Goal: Information Seeking & Learning: Learn about a topic

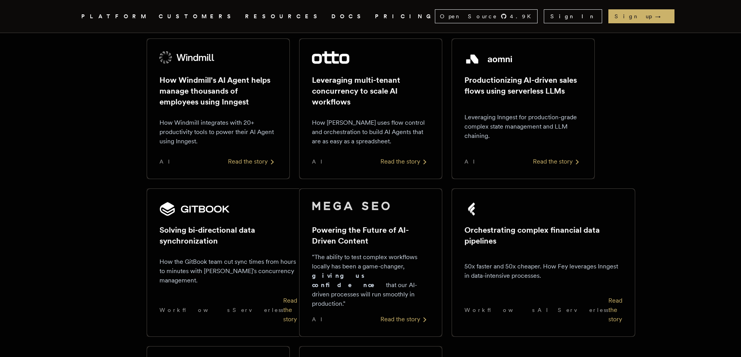
click at [331, 15] on link "DOCS" at bounding box center [348, 17] width 34 height 10
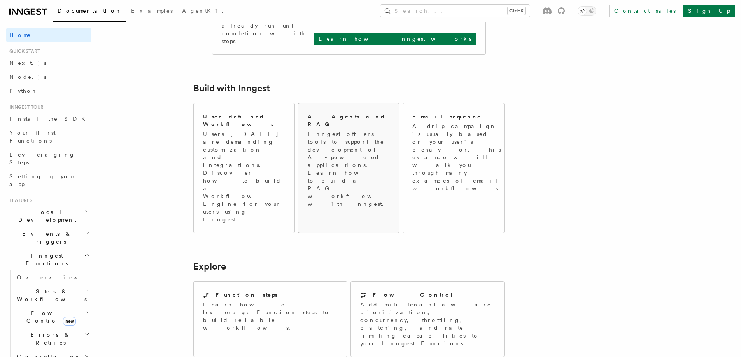
scroll to position [389, 0]
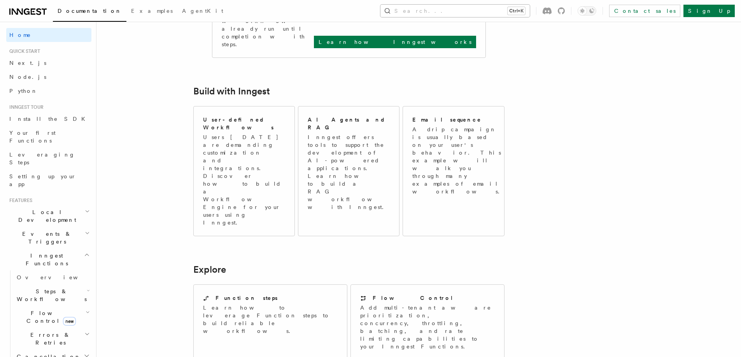
click at [525, 13] on kbd "Ctrl+K" at bounding box center [517, 11] width 18 height 8
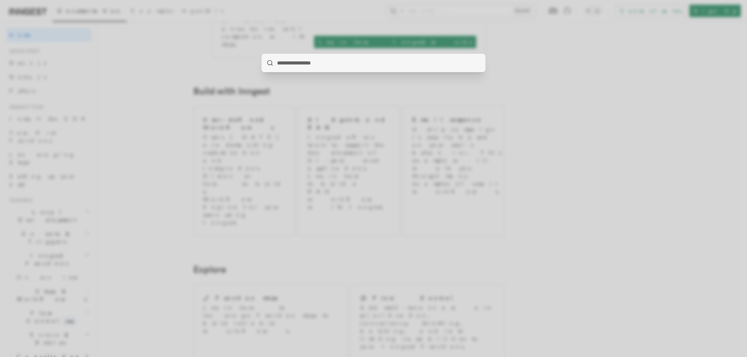
click at [571, 104] on div at bounding box center [373, 178] width 747 height 357
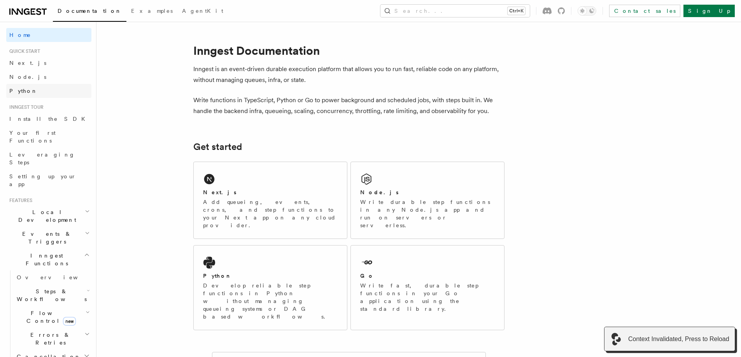
click at [26, 92] on span "Python" at bounding box center [23, 91] width 28 height 6
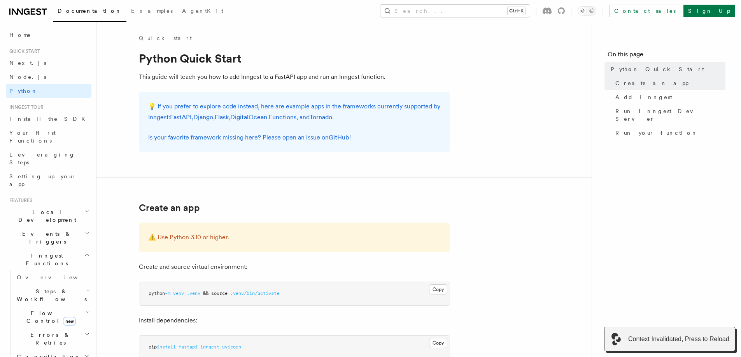
scroll to position [233, 0]
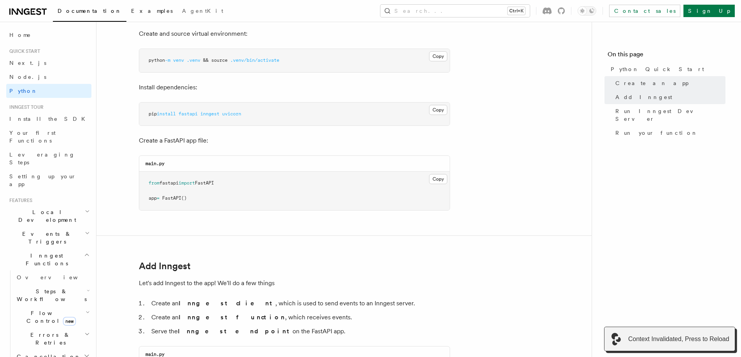
click at [131, 14] on span "Examples" at bounding box center [152, 11] width 42 height 6
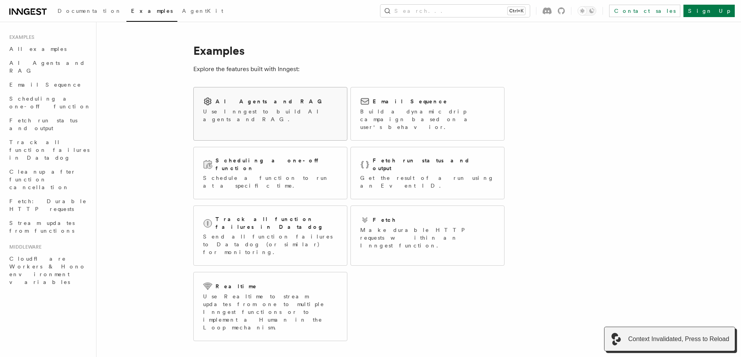
click at [270, 105] on div "AI Agents and RAG" at bounding box center [270, 101] width 135 height 9
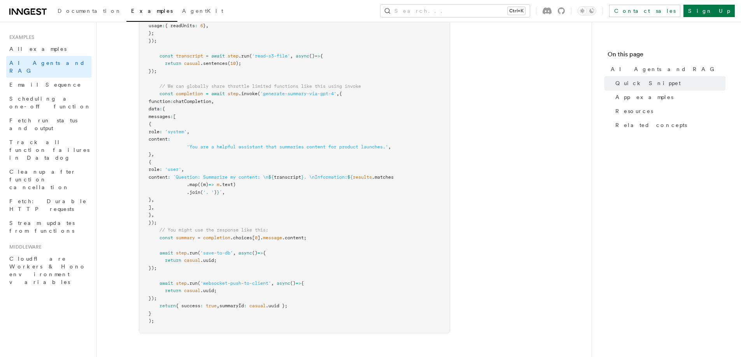
scroll to position [700, 0]
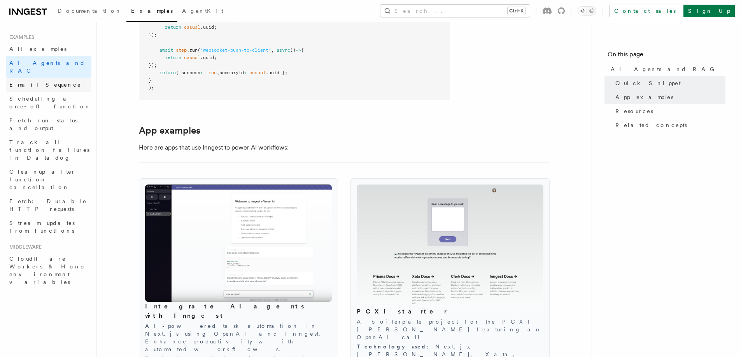
click at [42, 81] on span "Email Sequence" at bounding box center [45, 85] width 72 height 8
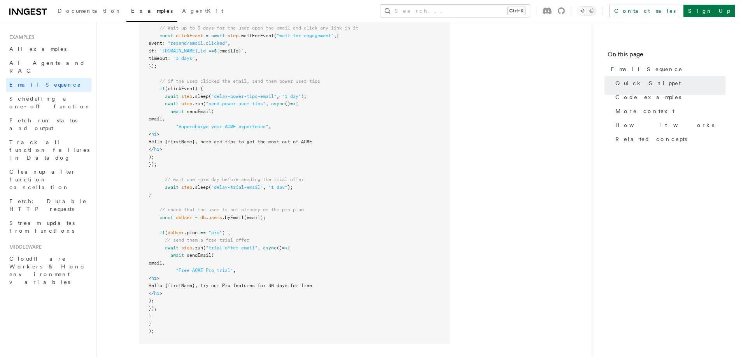
scroll to position [467, 0]
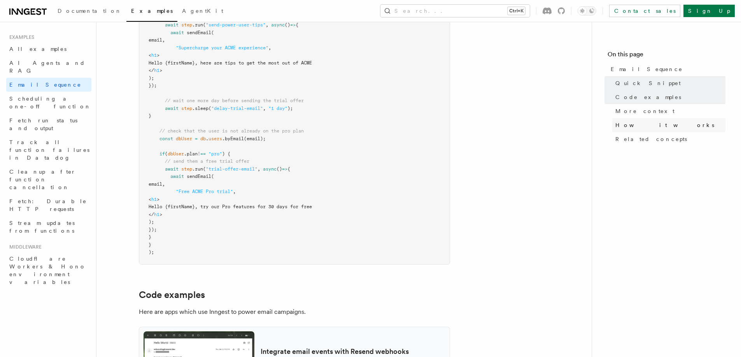
click at [653, 124] on link "How it works" at bounding box center [668, 125] width 113 height 14
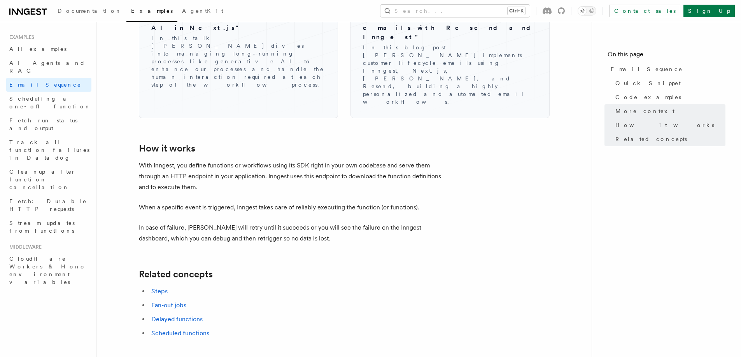
scroll to position [1167, 0]
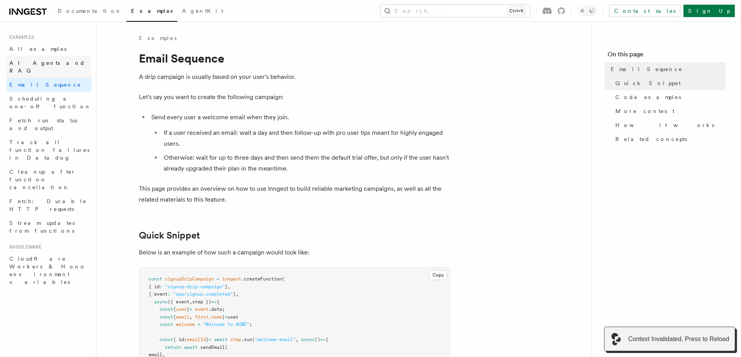
click at [57, 60] on link "AI Agents and RAG" at bounding box center [48, 67] width 85 height 22
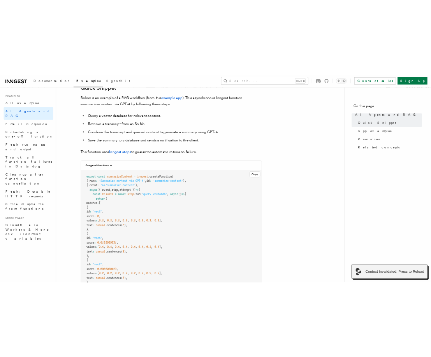
scroll to position [156, 0]
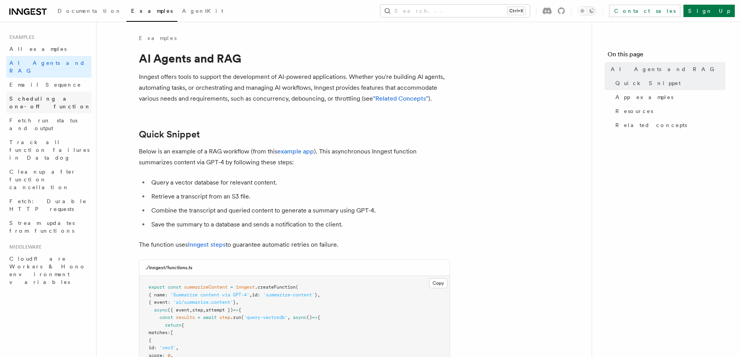
click at [60, 96] on link "Scheduling a one-off function" at bounding box center [48, 103] width 85 height 22
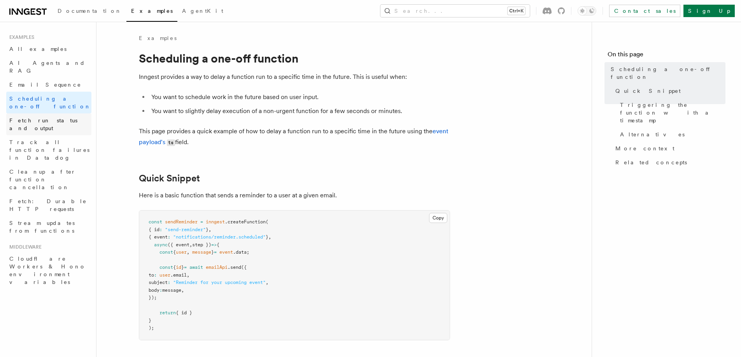
click at [59, 117] on span "Fetch run status and output" at bounding box center [43, 124] width 68 height 14
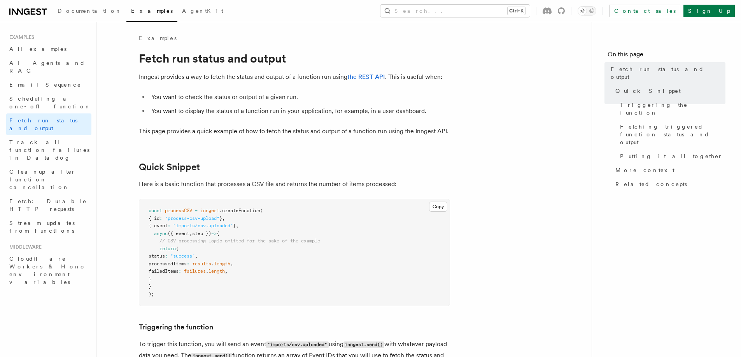
click at [0, 0] on plasmo-csui at bounding box center [0, 0] width 0 height 0
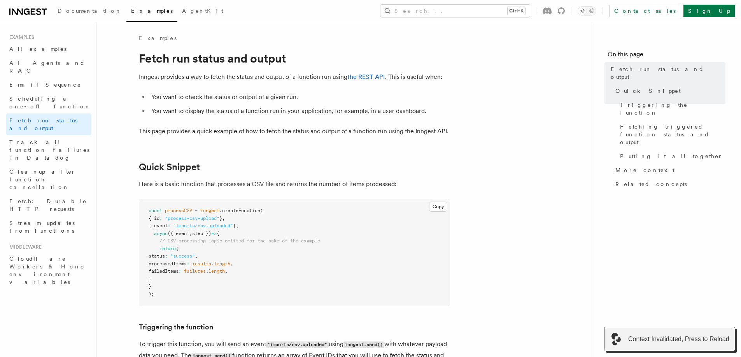
click at [0, 0] on plasmo-csui at bounding box center [0, 0] width 0 height 0
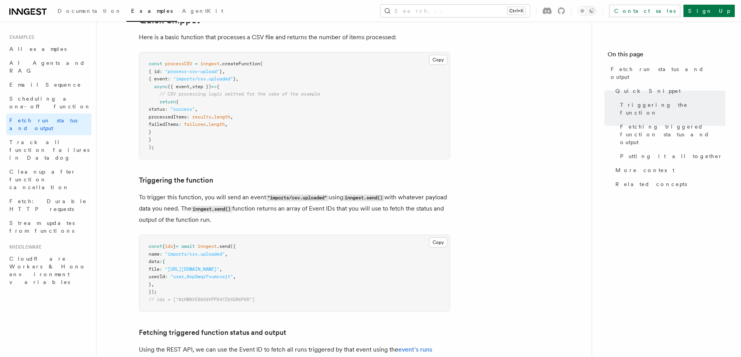
scroll to position [117, 0]
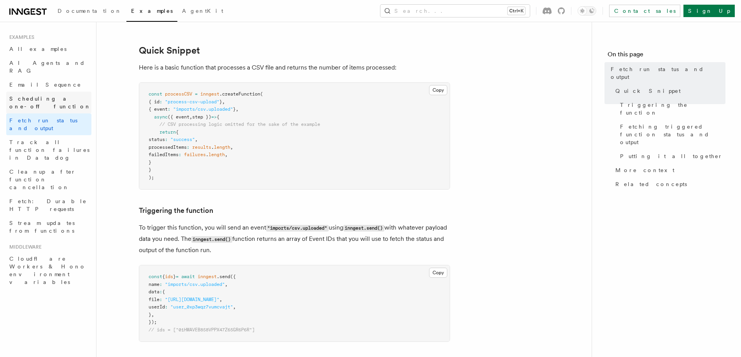
click at [56, 96] on span "Scheduling a one-off function" at bounding box center [50, 103] width 82 height 14
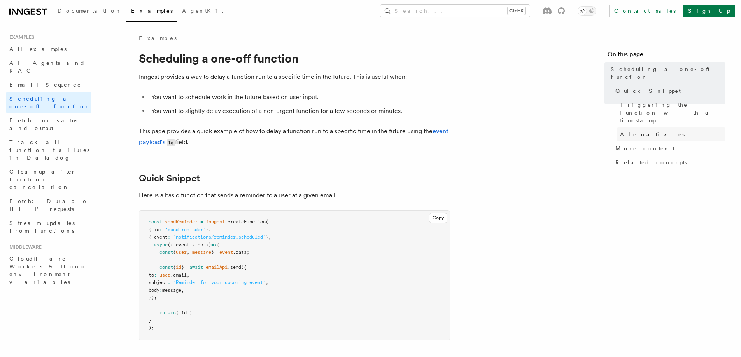
click at [637, 131] on span "Alternatives" at bounding box center [652, 135] width 65 height 8
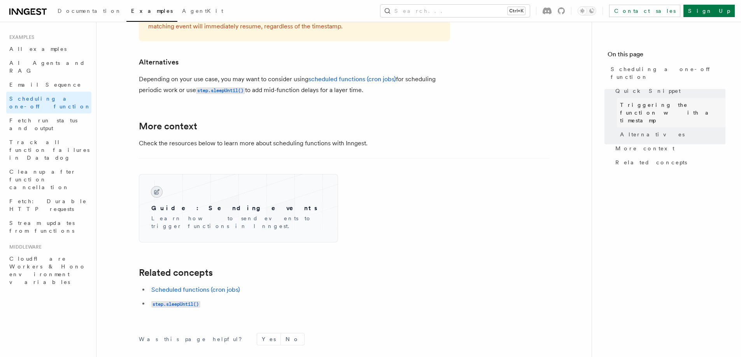
scroll to position [529, 0]
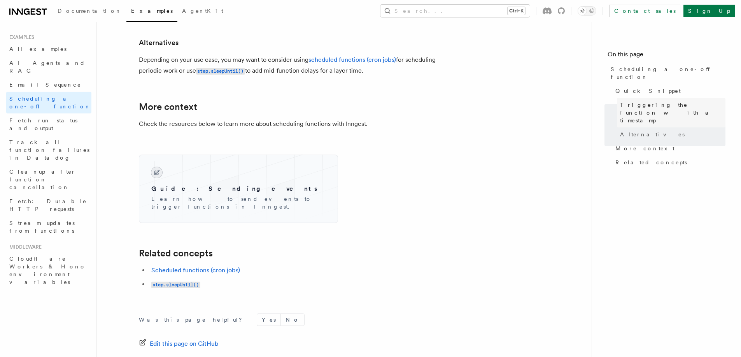
click at [637, 101] on span "Triggering the function with a timestamp" at bounding box center [672, 112] width 105 height 23
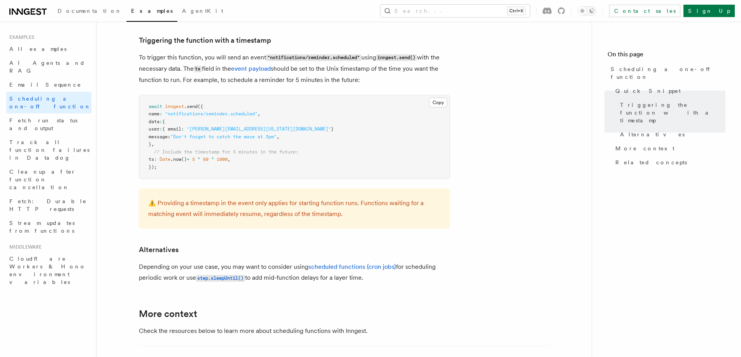
scroll to position [319, 0]
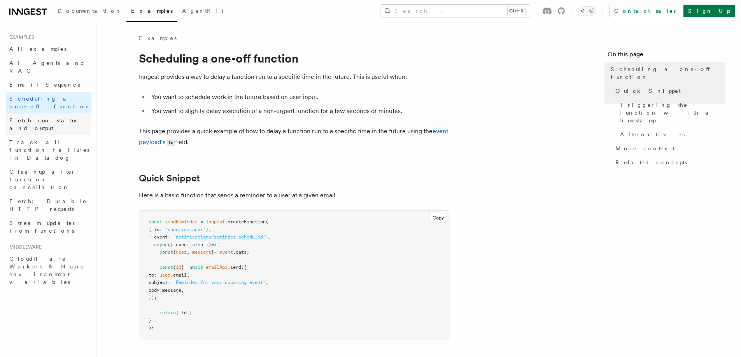
click at [55, 117] on span "Fetch run status and output" at bounding box center [43, 124] width 68 height 14
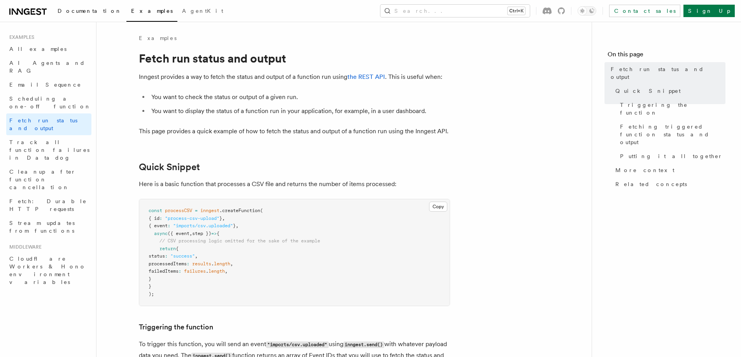
click at [79, 10] on span "Documentation" at bounding box center [90, 11] width 64 height 6
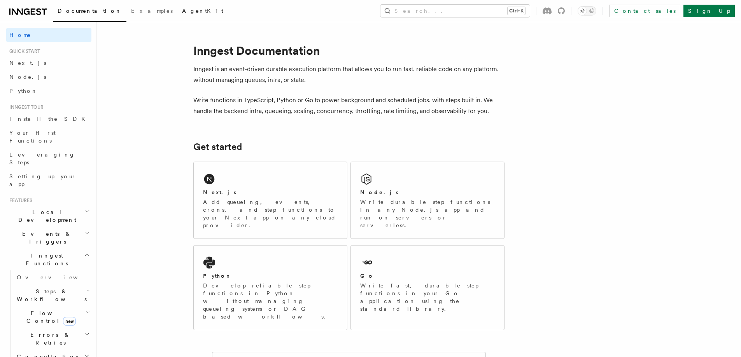
click at [182, 14] on span "AgentKit" at bounding box center [202, 11] width 41 height 6
